Goal: Task Accomplishment & Management: Manage account settings

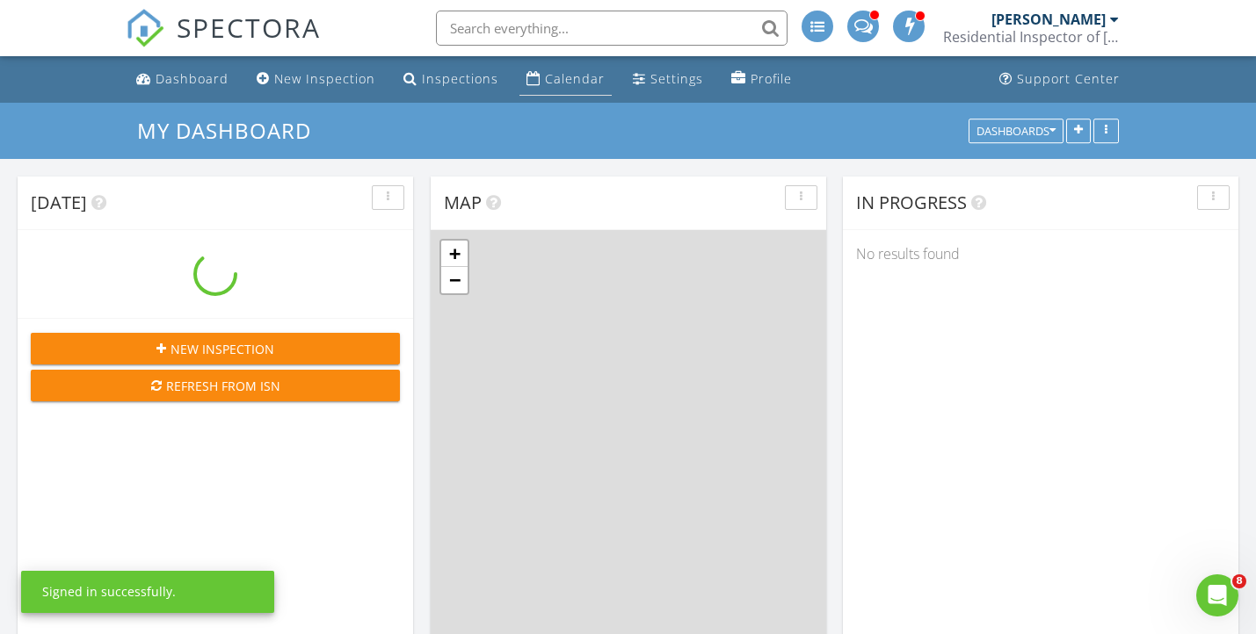
scroll to position [1600, 1257]
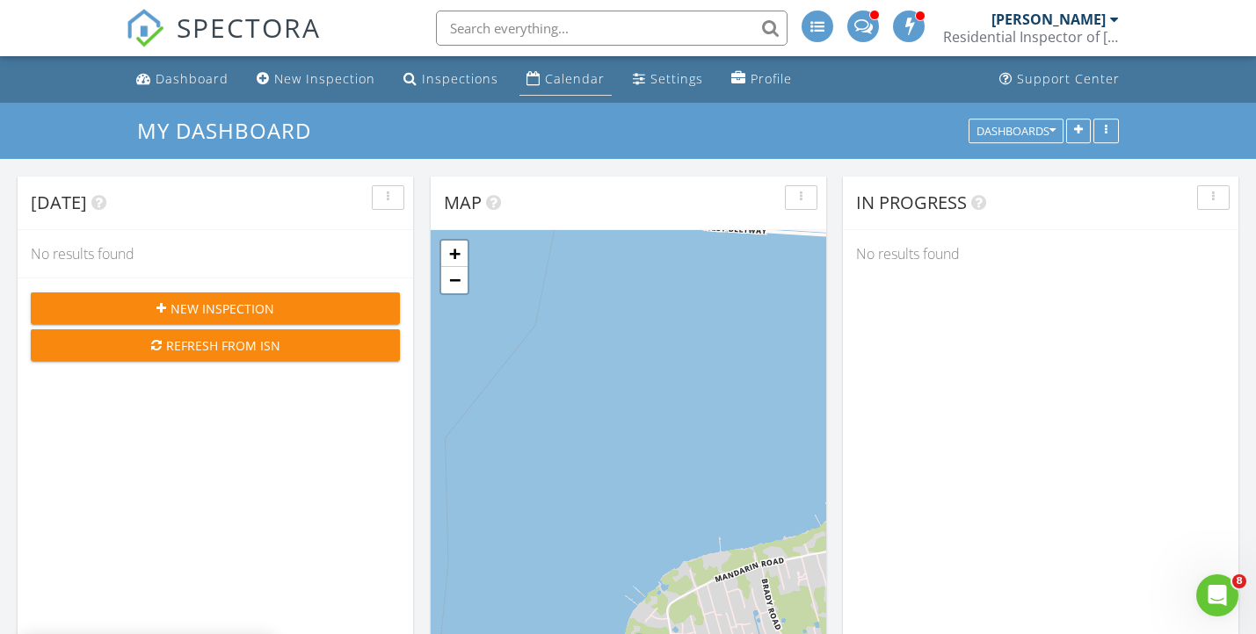
click at [557, 75] on div "Calendar" at bounding box center [575, 78] width 60 height 17
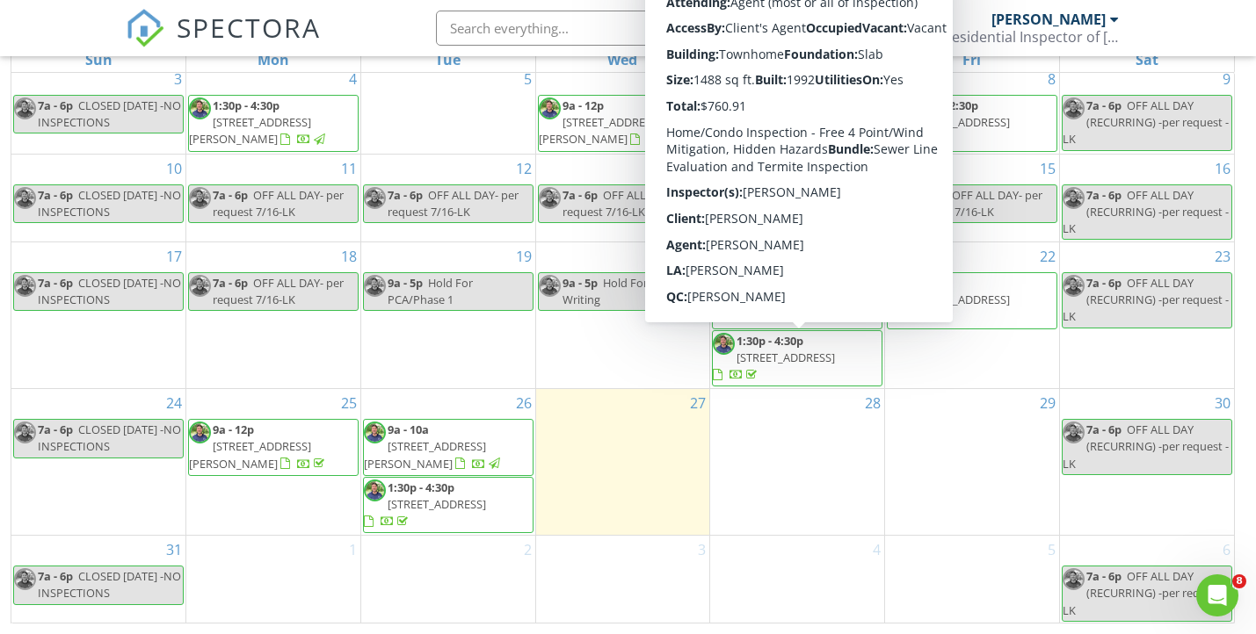
click at [822, 354] on span "1:30p - 4:30p 11286 Lake Mandarin Cir E , Jacksonville 32223" at bounding box center [797, 359] width 169 height 52
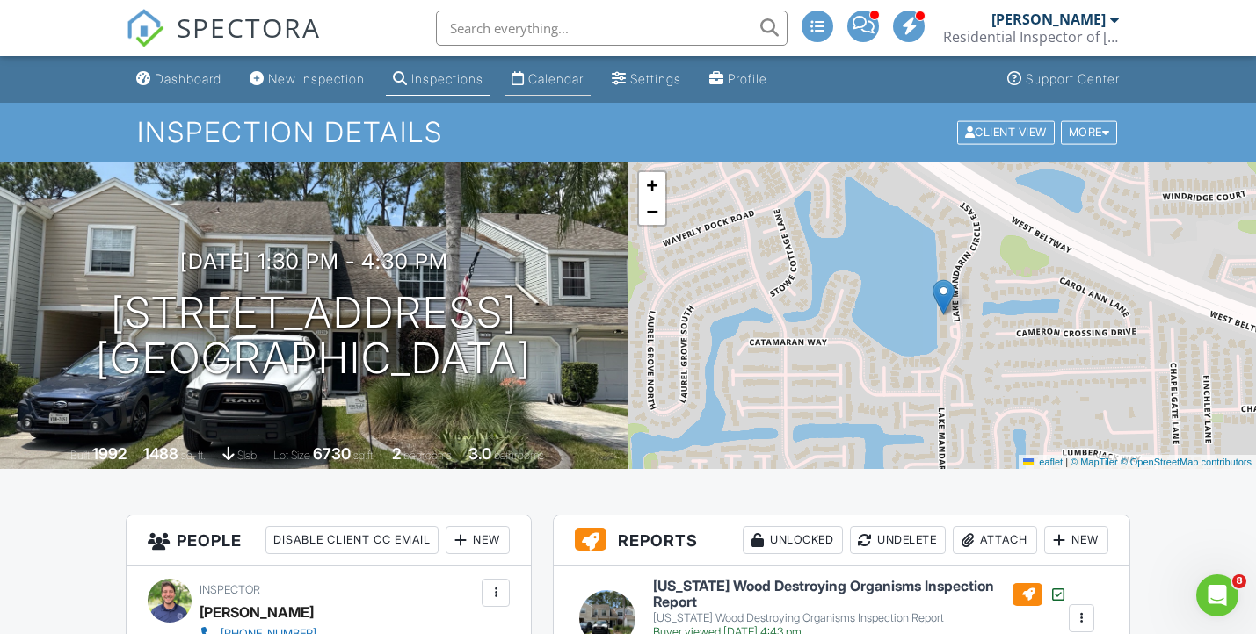
click at [565, 73] on div "Calendar" at bounding box center [555, 78] width 55 height 15
